Goal: Information Seeking & Learning: Learn about a topic

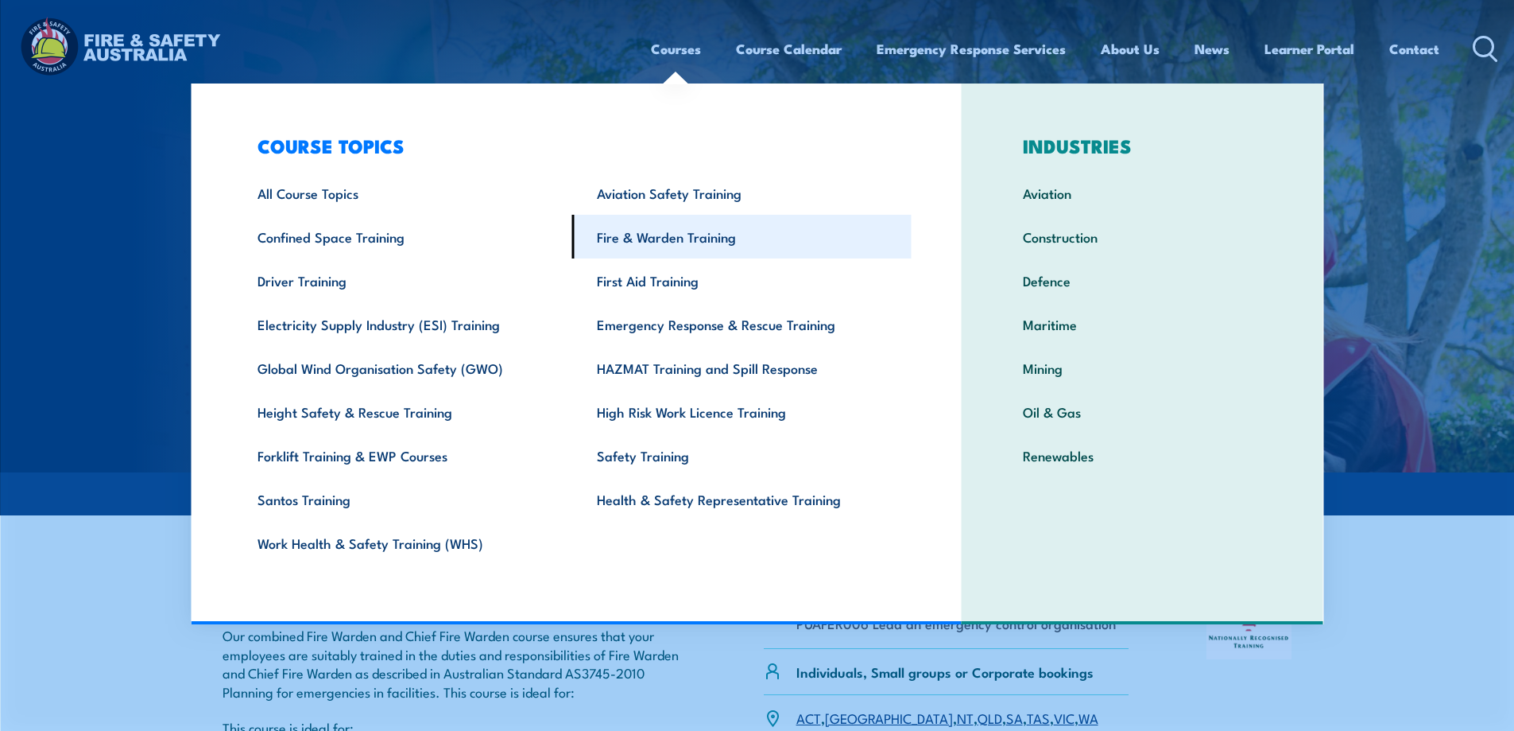
click at [681, 242] on link "Fire & Warden Training" at bounding box center [741, 237] width 339 height 44
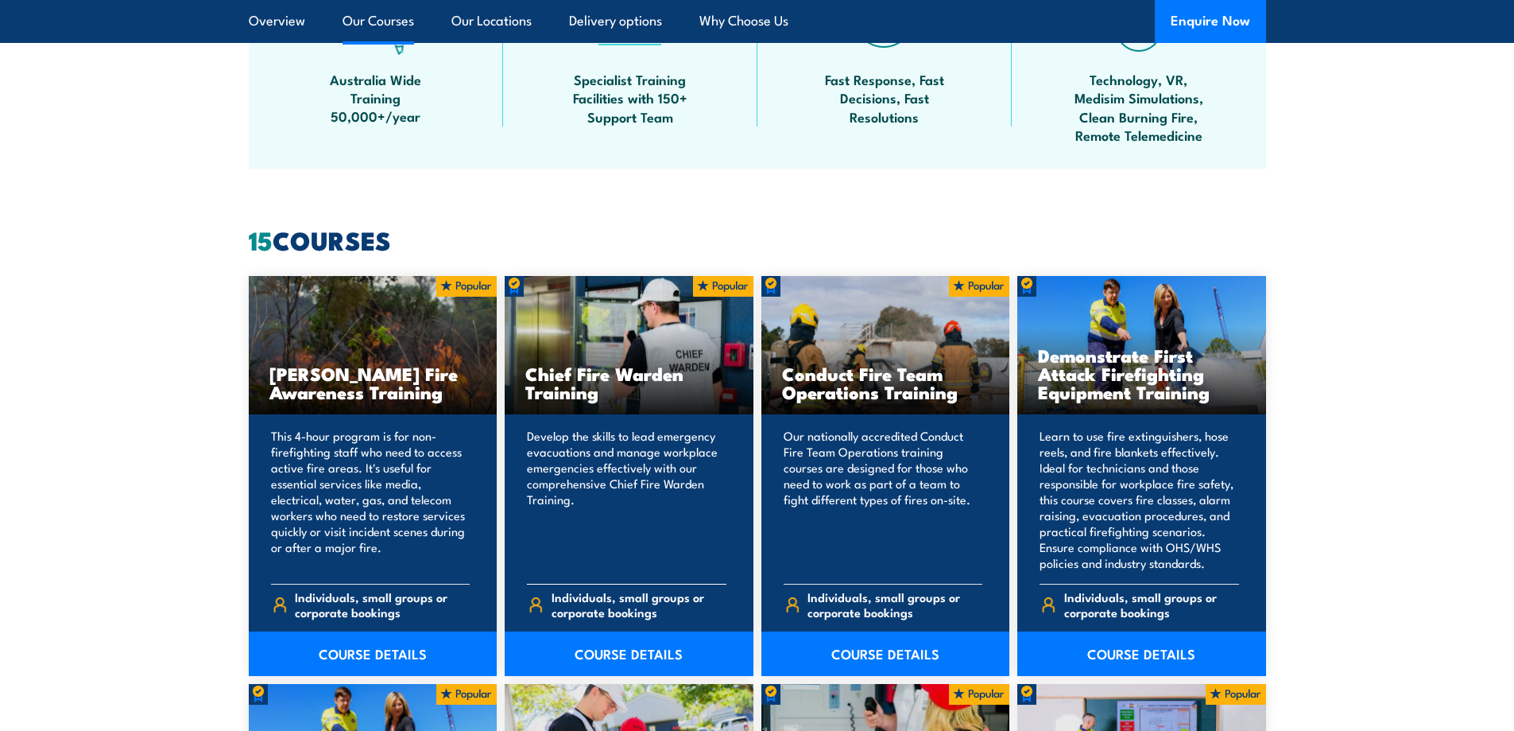
scroll to position [1351, 0]
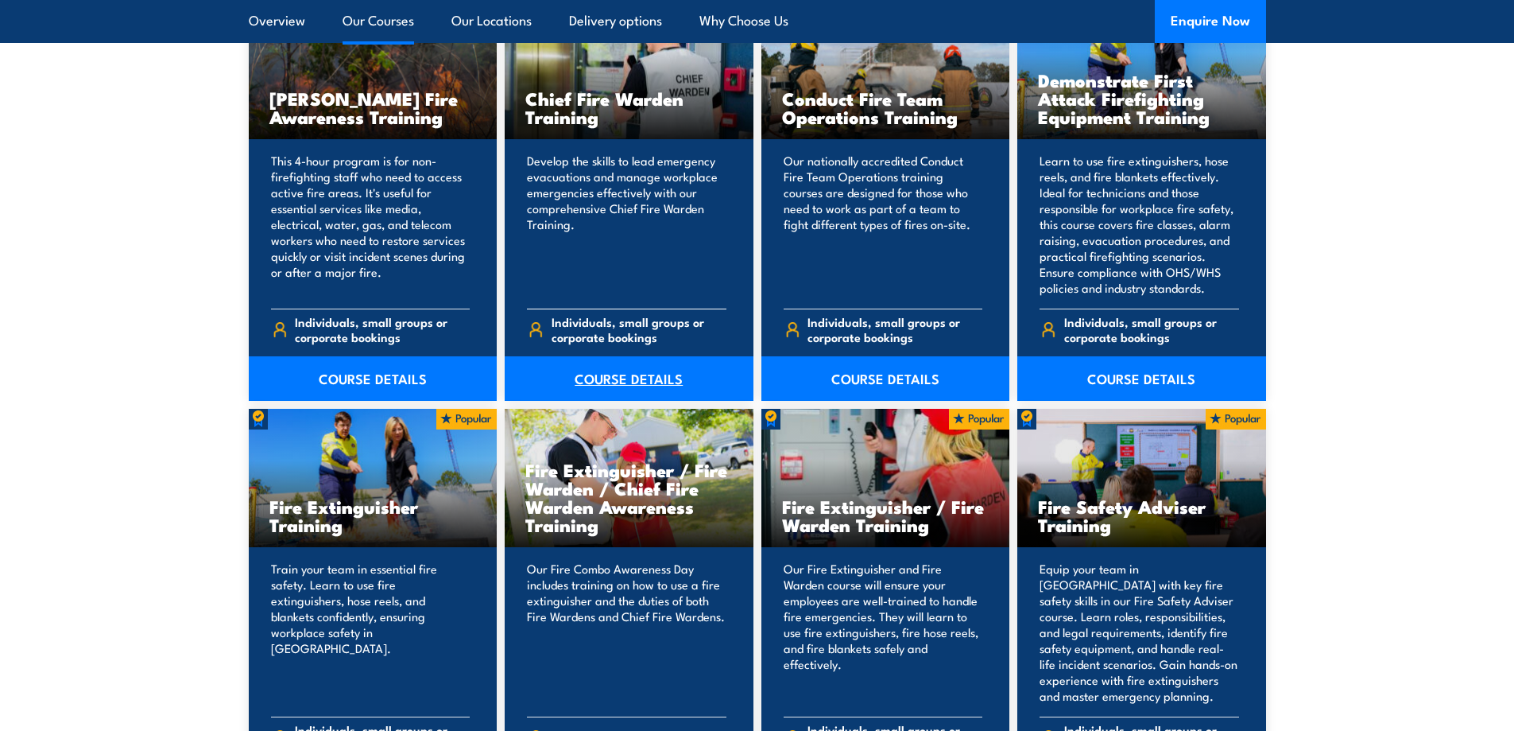
click at [595, 374] on link "COURSE DETAILS" at bounding box center [629, 378] width 249 height 45
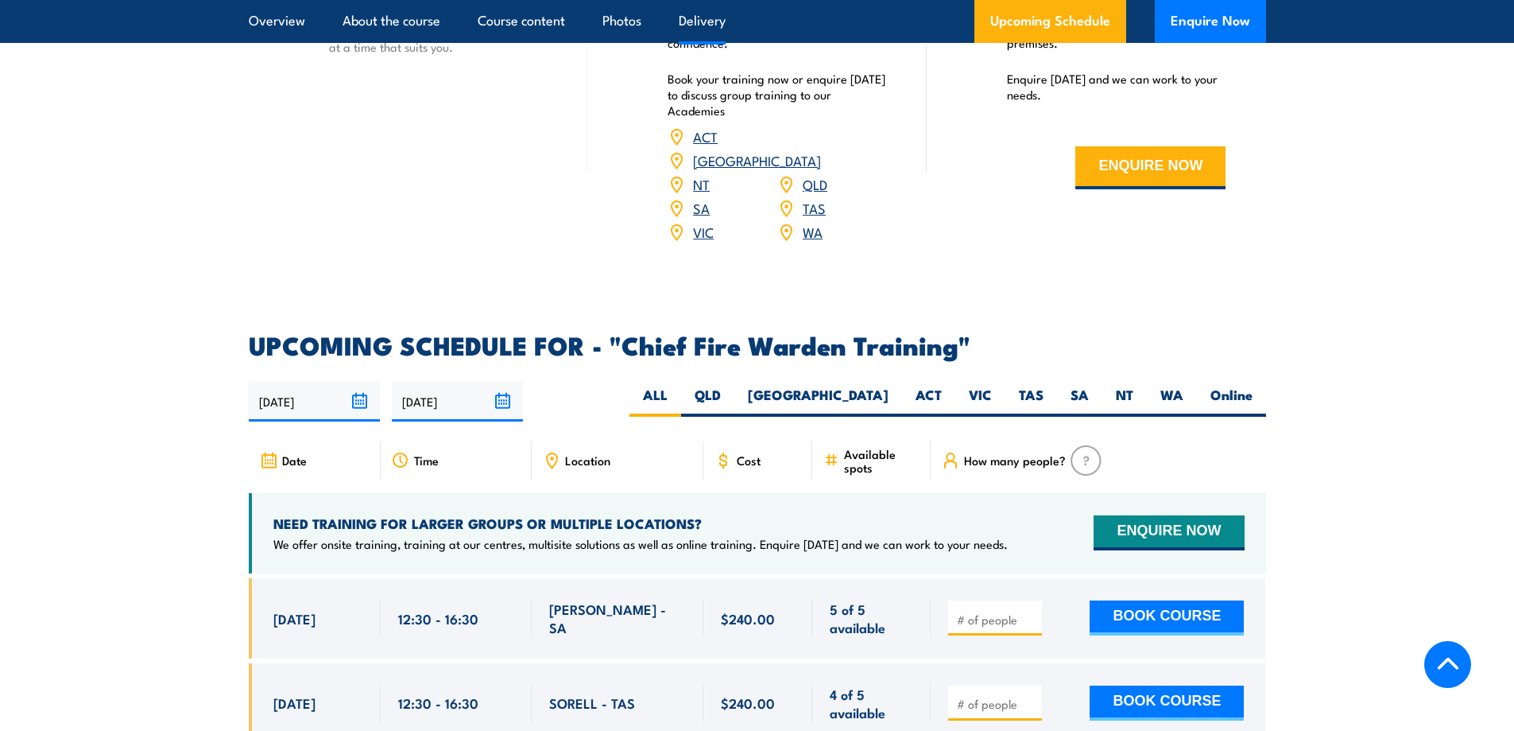
scroll to position [2623, 0]
